Goal: Transaction & Acquisition: Subscribe to service/newsletter

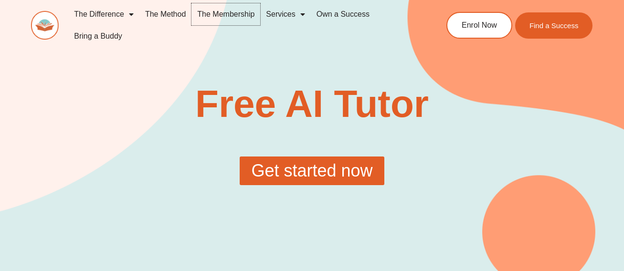
click at [221, 13] on link "The Membership" at bounding box center [225, 14] width 69 height 22
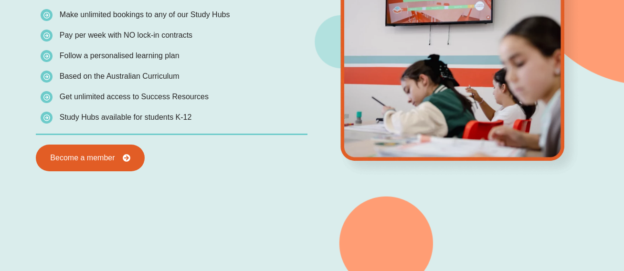
scroll to position [828, 0]
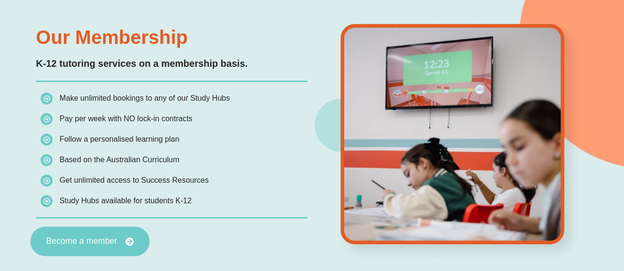
click at [99, 233] on link "Become a member" at bounding box center [90, 242] width 119 height 30
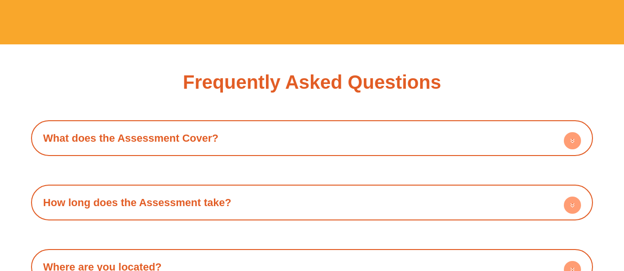
scroll to position [2775, 0]
